Goal: Task Accomplishment & Management: Manage account settings

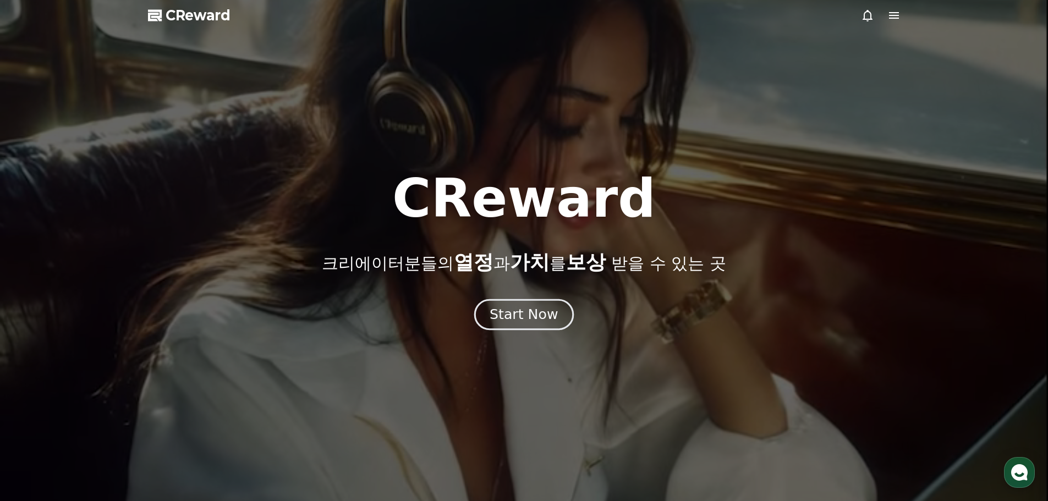
click at [530, 313] on div "Start Now" at bounding box center [524, 314] width 68 height 19
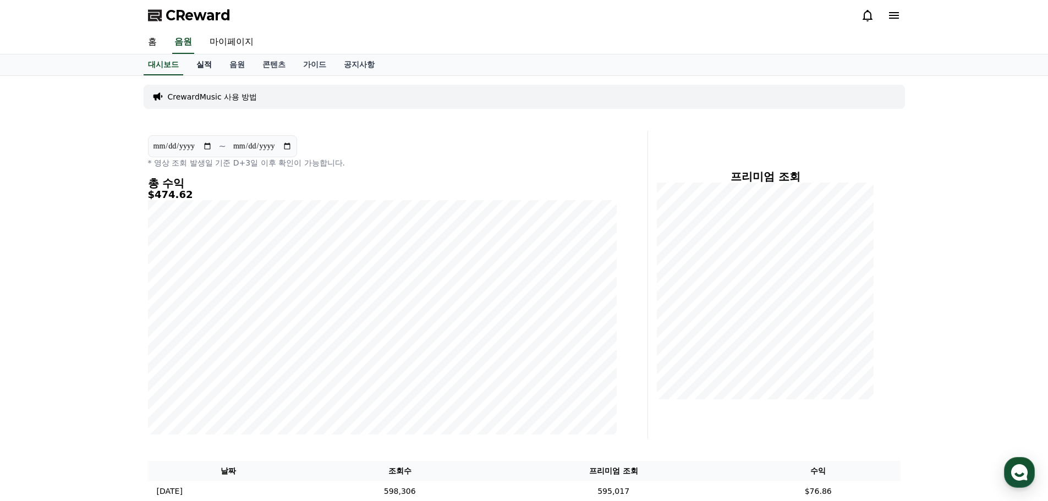
click at [204, 65] on link "실적" at bounding box center [204, 64] width 33 height 21
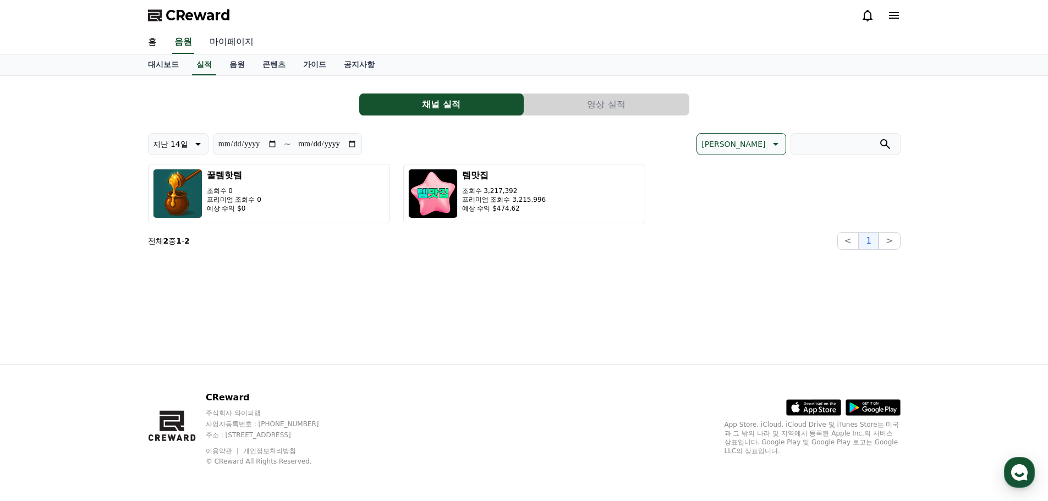
click at [221, 43] on link "마이페이지" at bounding box center [232, 42] width 62 height 23
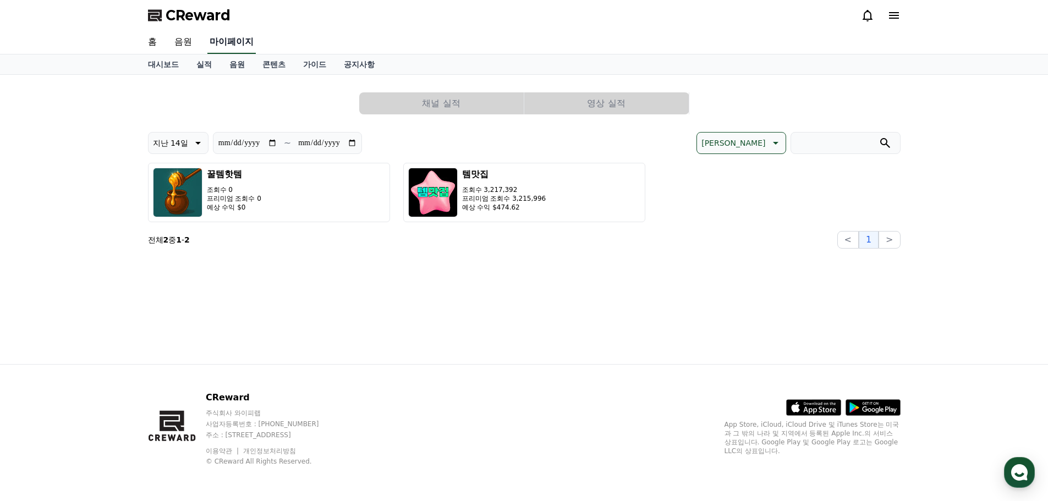
select select "**********"
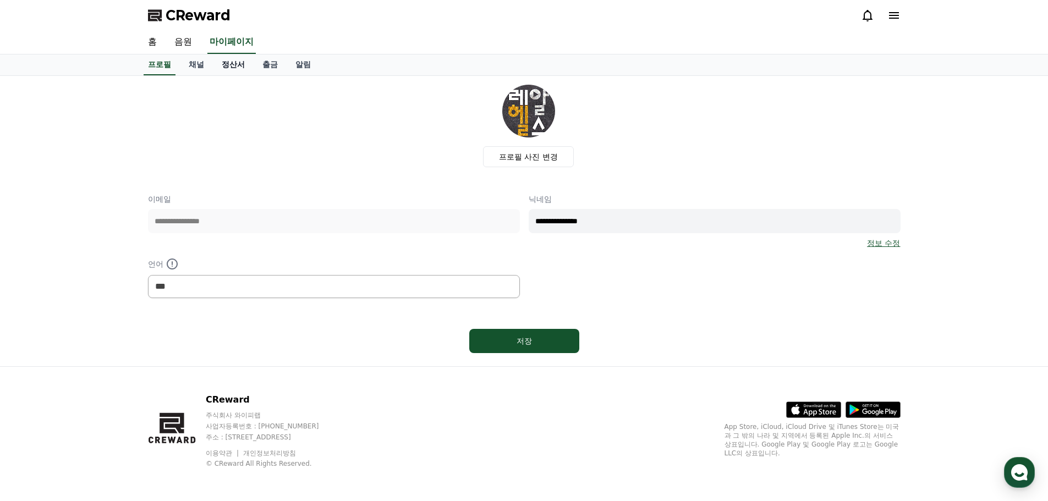
click at [232, 68] on link "정산서" at bounding box center [233, 64] width 41 height 21
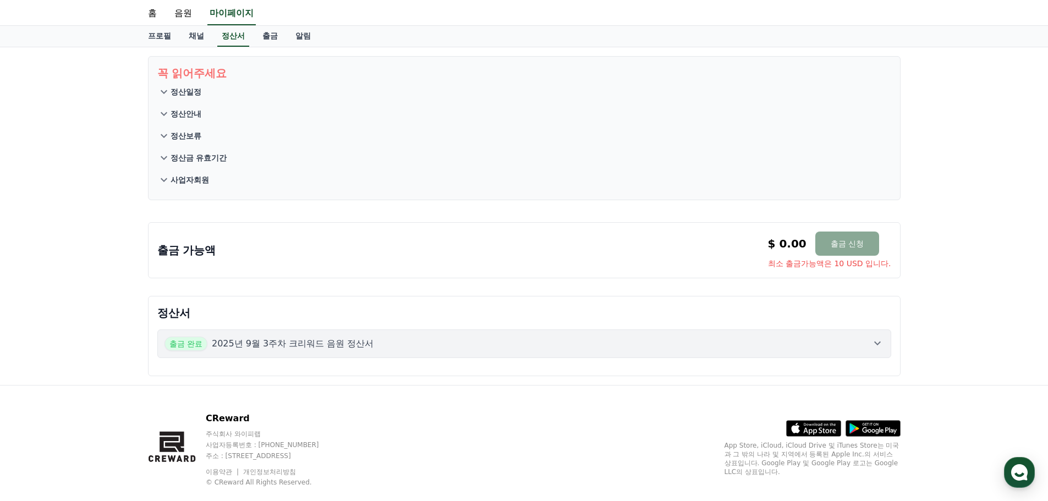
scroll to position [50, 0]
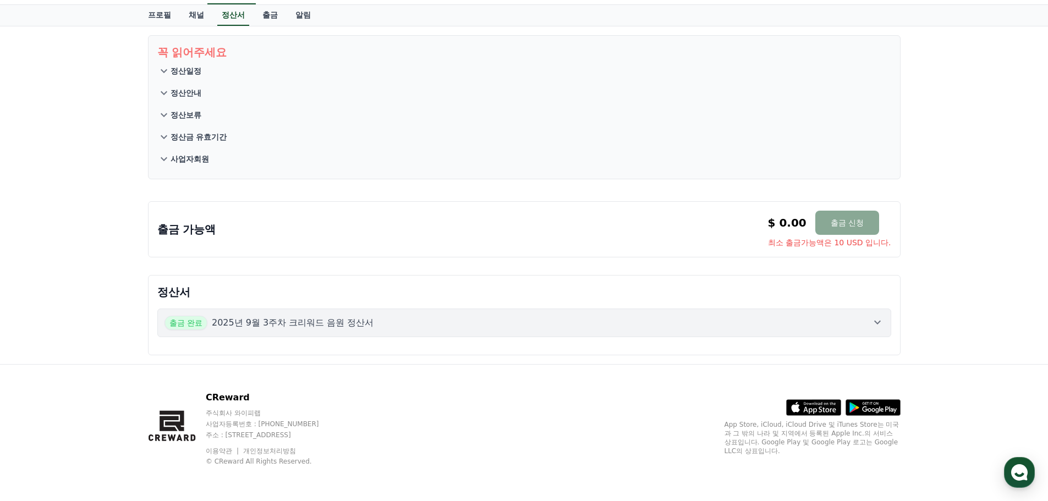
click at [860, 330] on div "출금 완료 2025년 9월 3주차 크리워드 음원 정산서" at bounding box center [525, 323] width 720 height 14
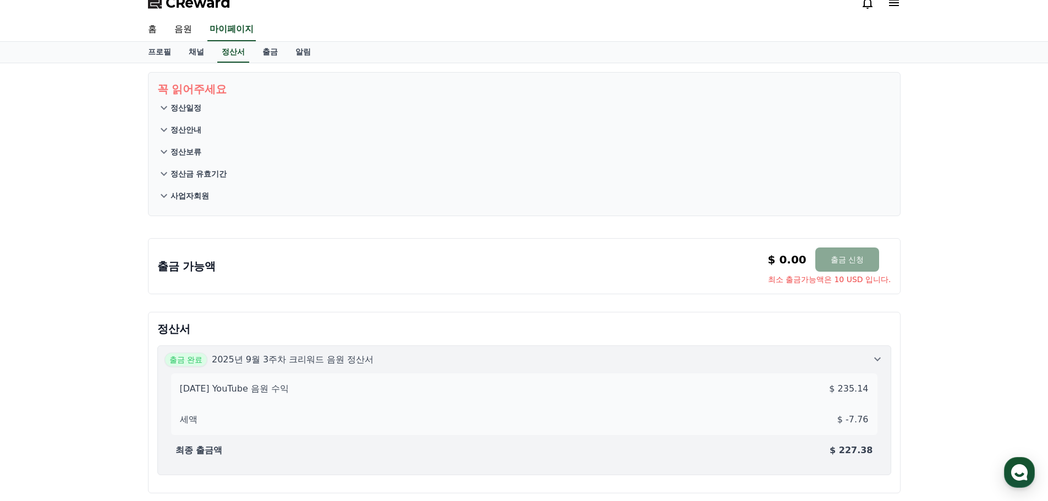
scroll to position [0, 0]
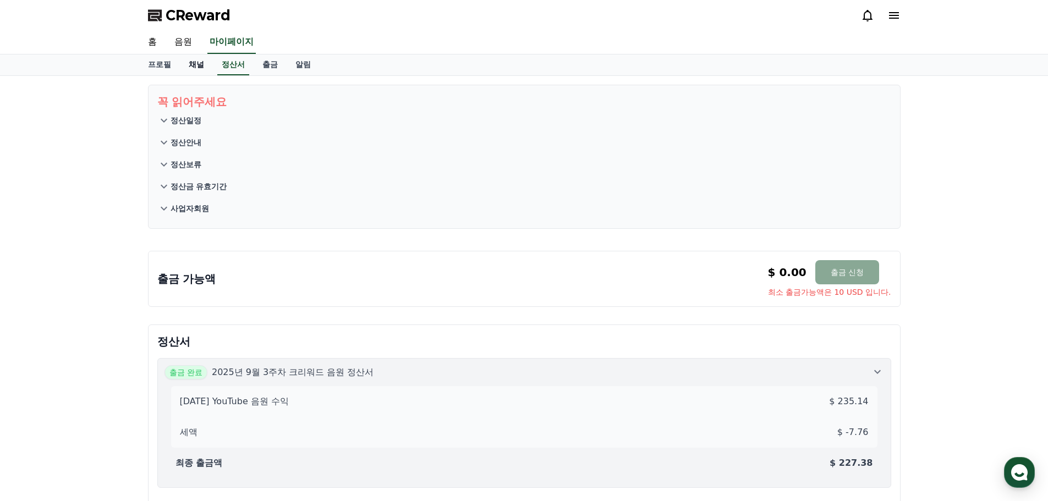
click at [190, 67] on link "채널" at bounding box center [196, 64] width 33 height 21
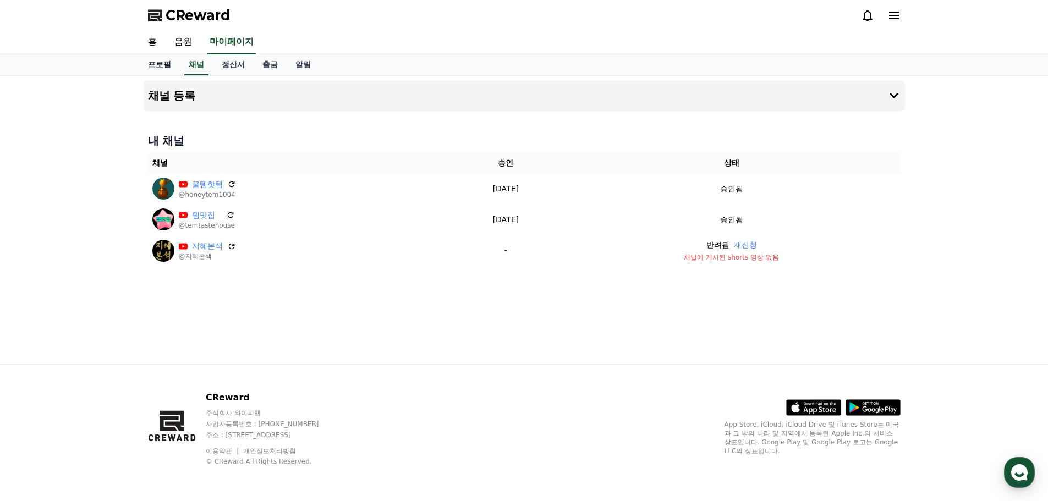
click at [168, 63] on link "프로필" at bounding box center [159, 64] width 41 height 21
select select "**********"
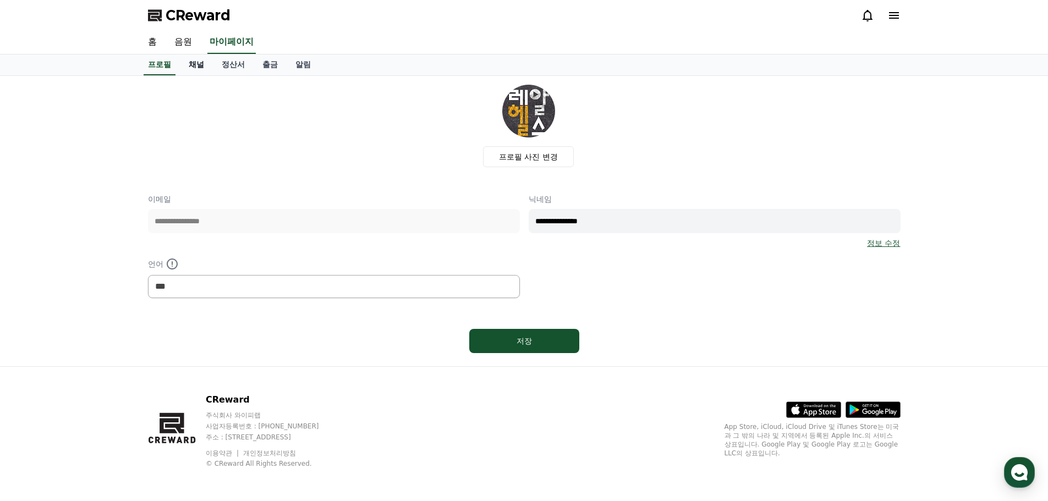
click at [184, 63] on link "채널" at bounding box center [196, 64] width 33 height 21
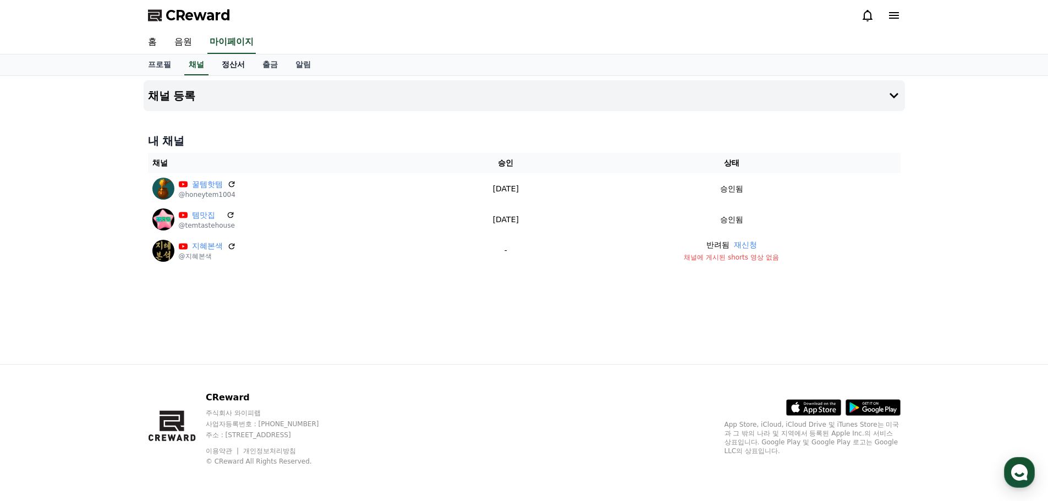
click at [235, 67] on link "정산서" at bounding box center [233, 64] width 41 height 21
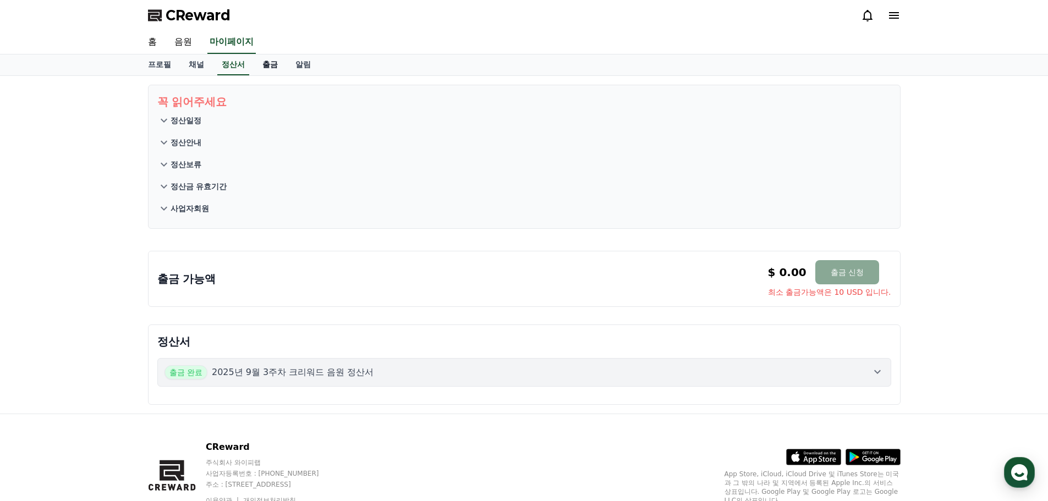
click at [271, 69] on link "출금" at bounding box center [270, 64] width 33 height 21
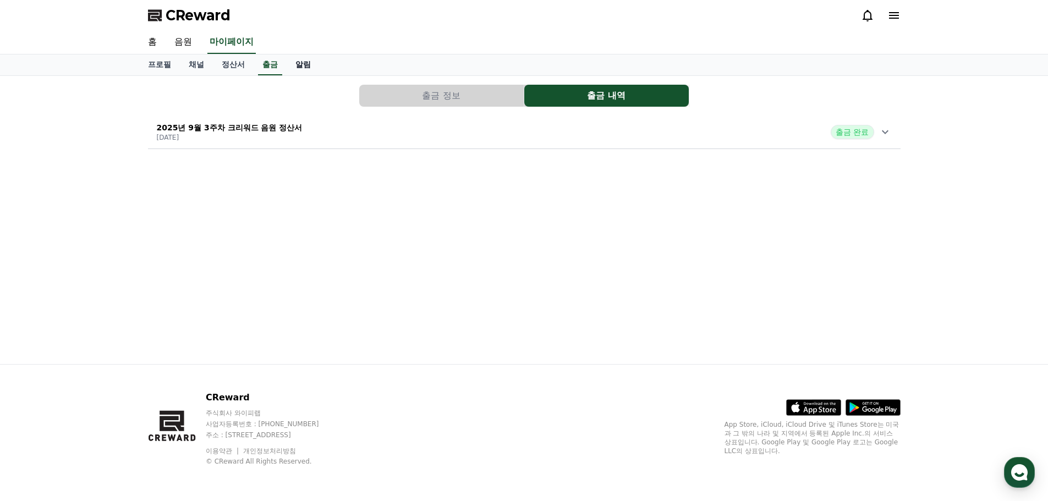
click at [308, 67] on link "알림" at bounding box center [303, 64] width 33 height 21
